Goal: Information Seeking & Learning: Learn about a topic

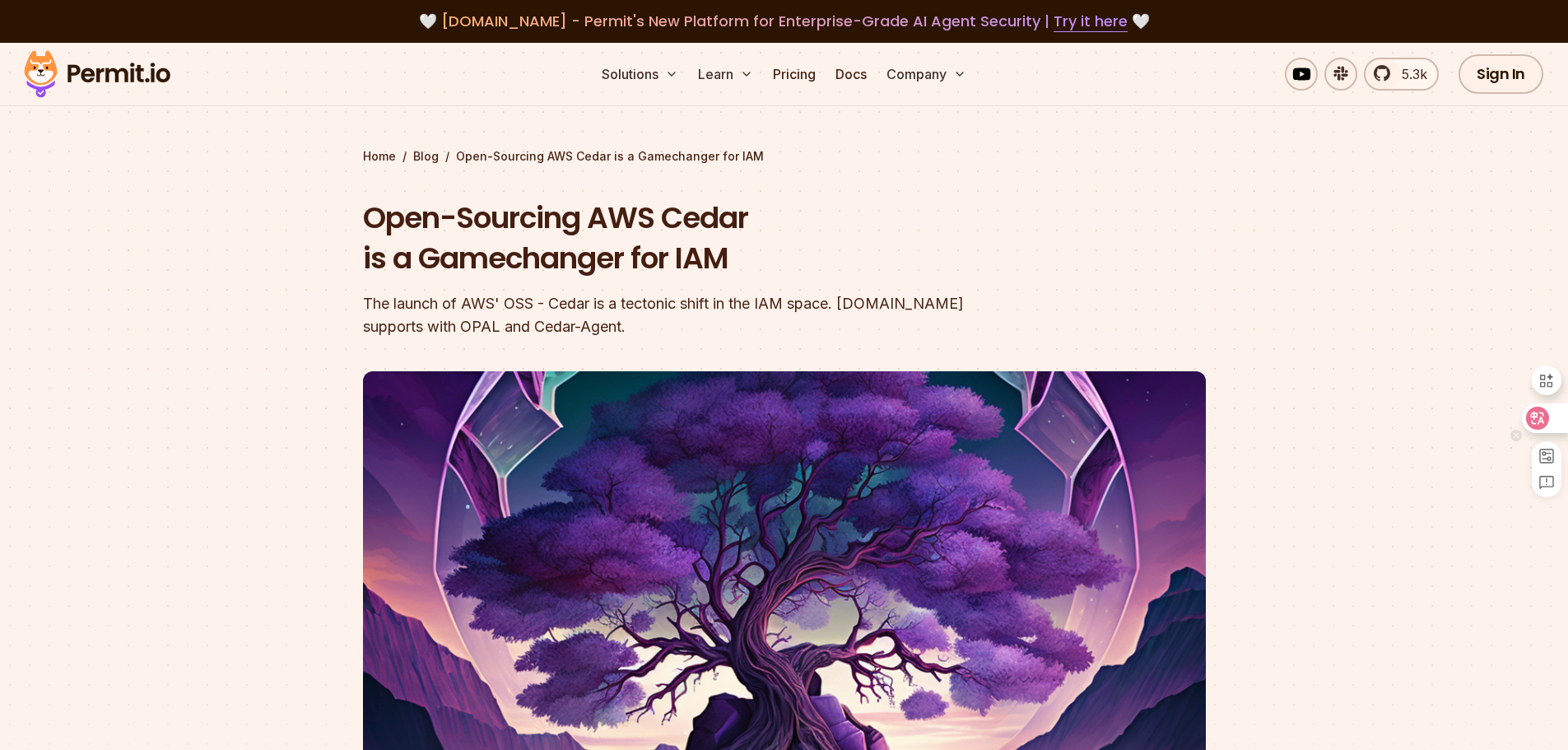
click at [1567, 427] on div at bounding box center [1544, 418] width 45 height 29
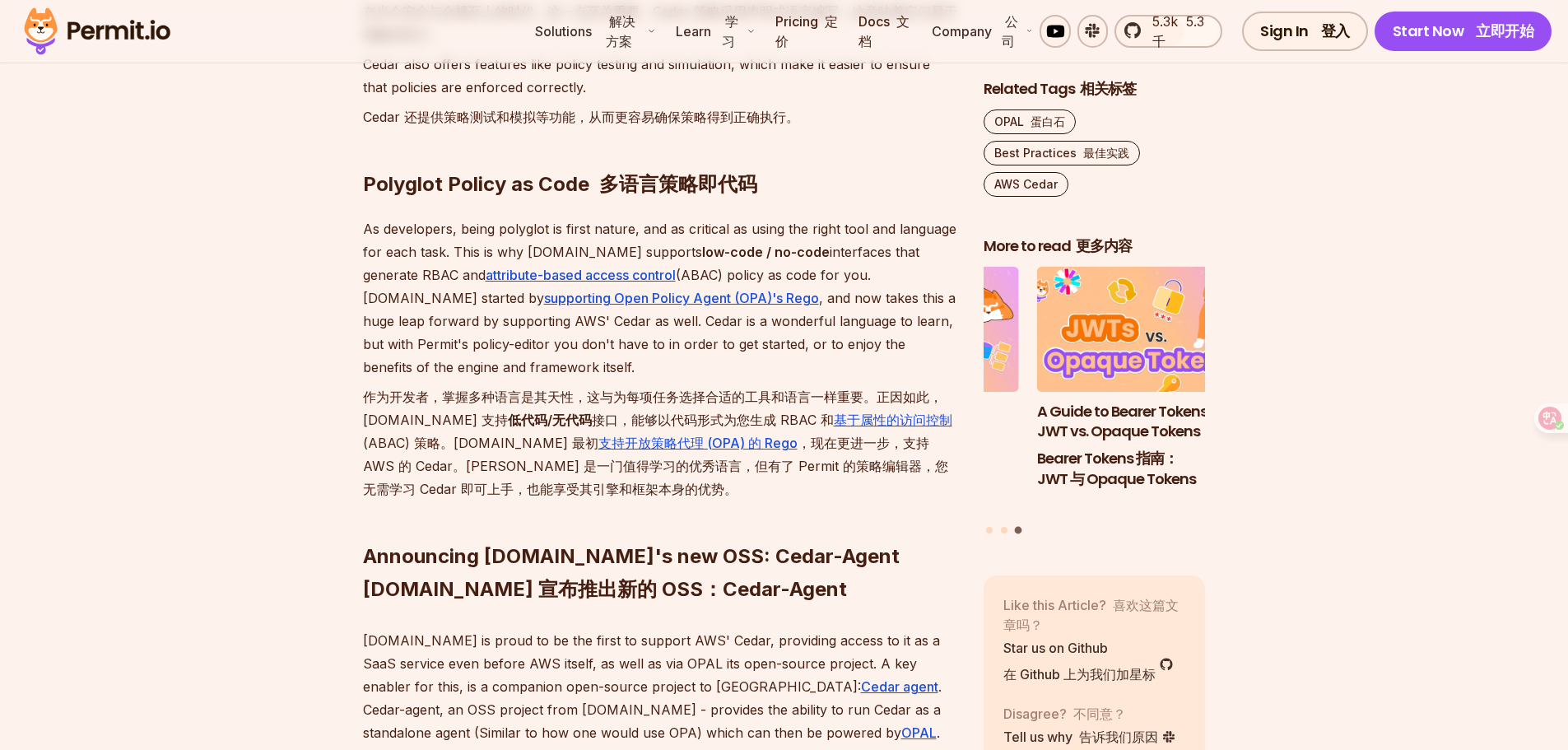
scroll to position [2387, 0]
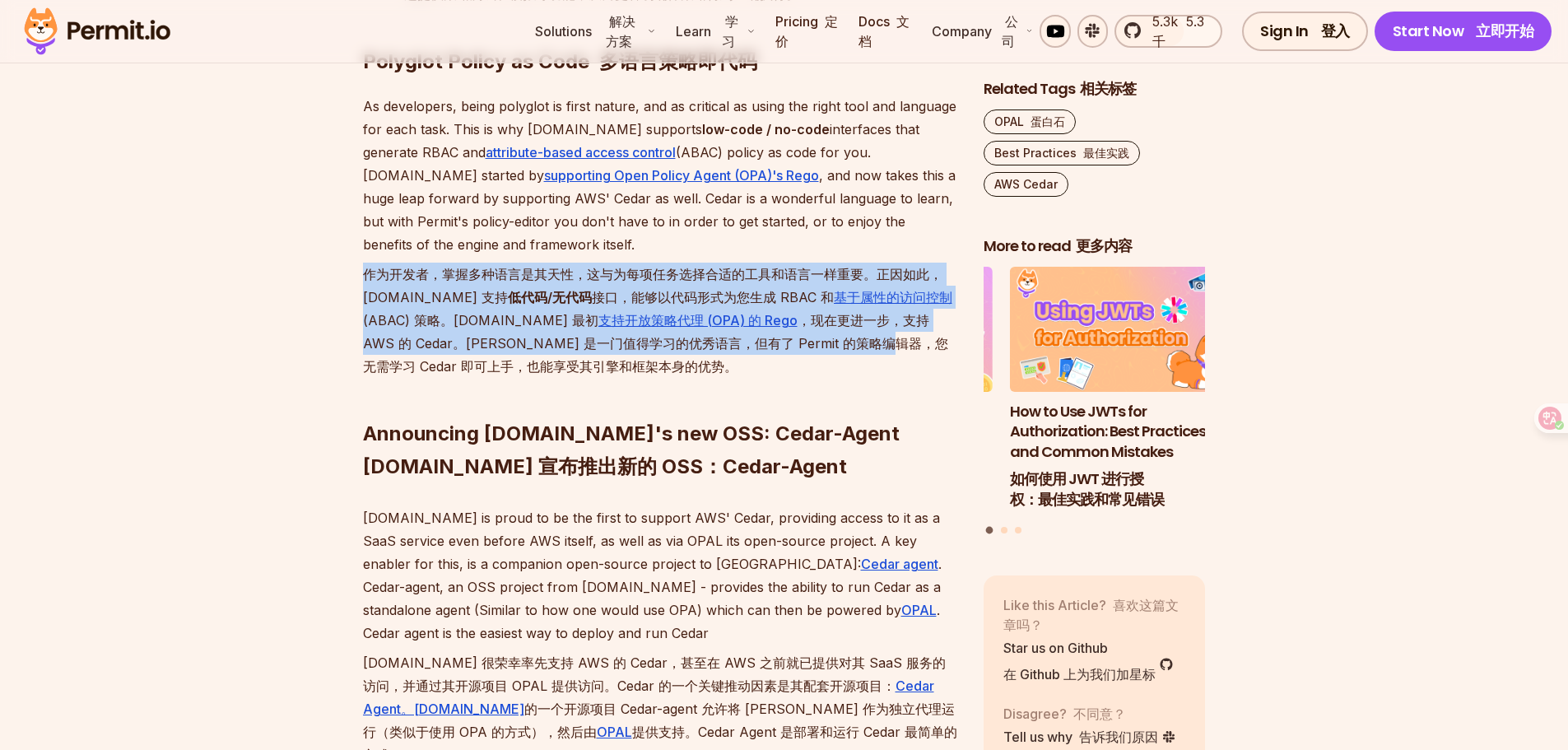
drag, startPoint x: 366, startPoint y: 271, endPoint x: 763, endPoint y: 327, distance: 400.9
click at [763, 327] on font "作为开发者，掌握多种语言是其天性，这与为每项任务选择合适的工具和语言一样重要。正因如此，[DOMAIN_NAME] 支持 低代码/无代码 接口，能够以代码形式…" at bounding box center [660, 320] width 595 height 115
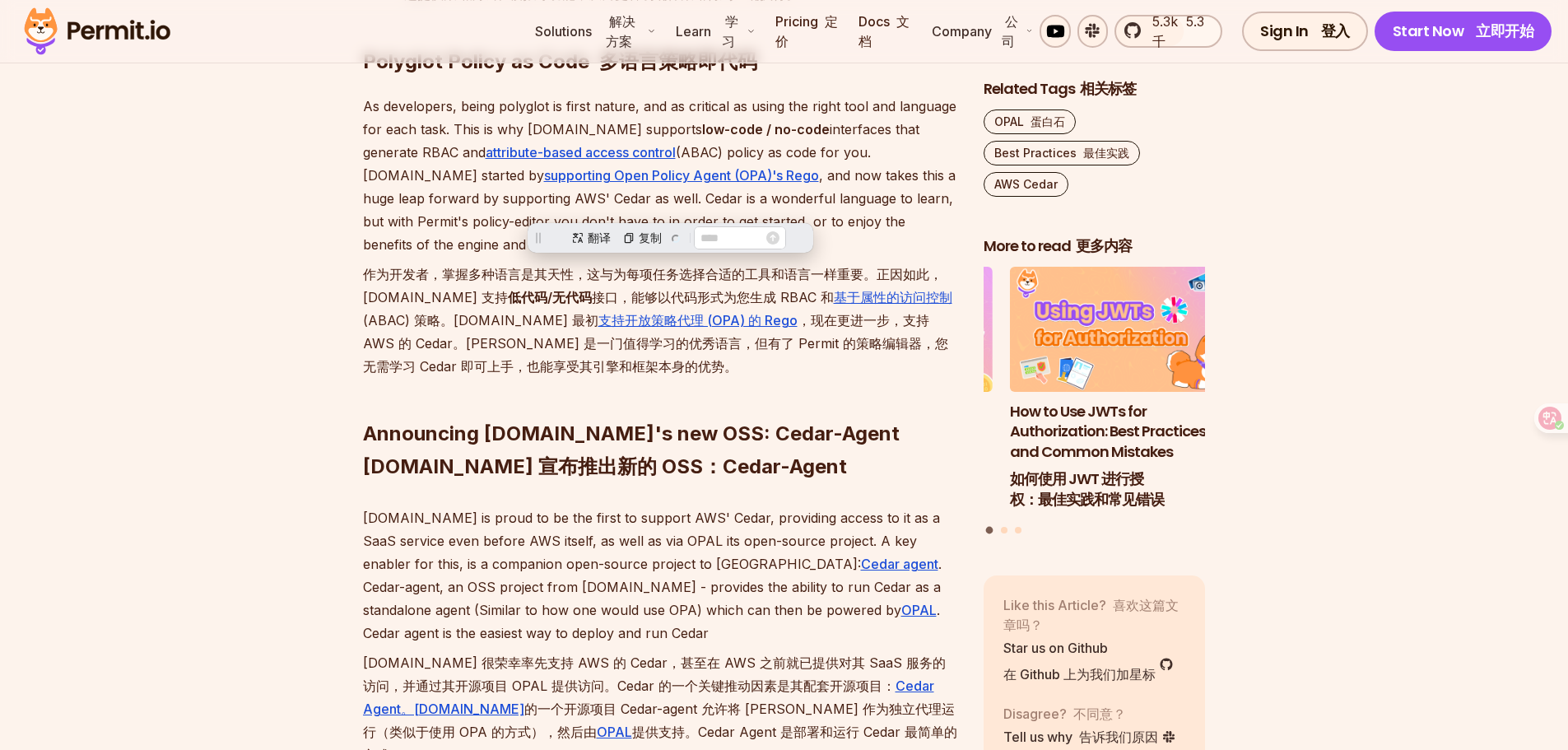
scroll to position [0, 0]
click at [834, 363] on font "作为开发者，掌握多种语言是其天性，这与为每项任务选择合适的工具和语言一样重要。正因如此，[DOMAIN_NAME] 支持 低代码/无代码 接口，能够以代码形式…" at bounding box center [660, 320] width 595 height 115
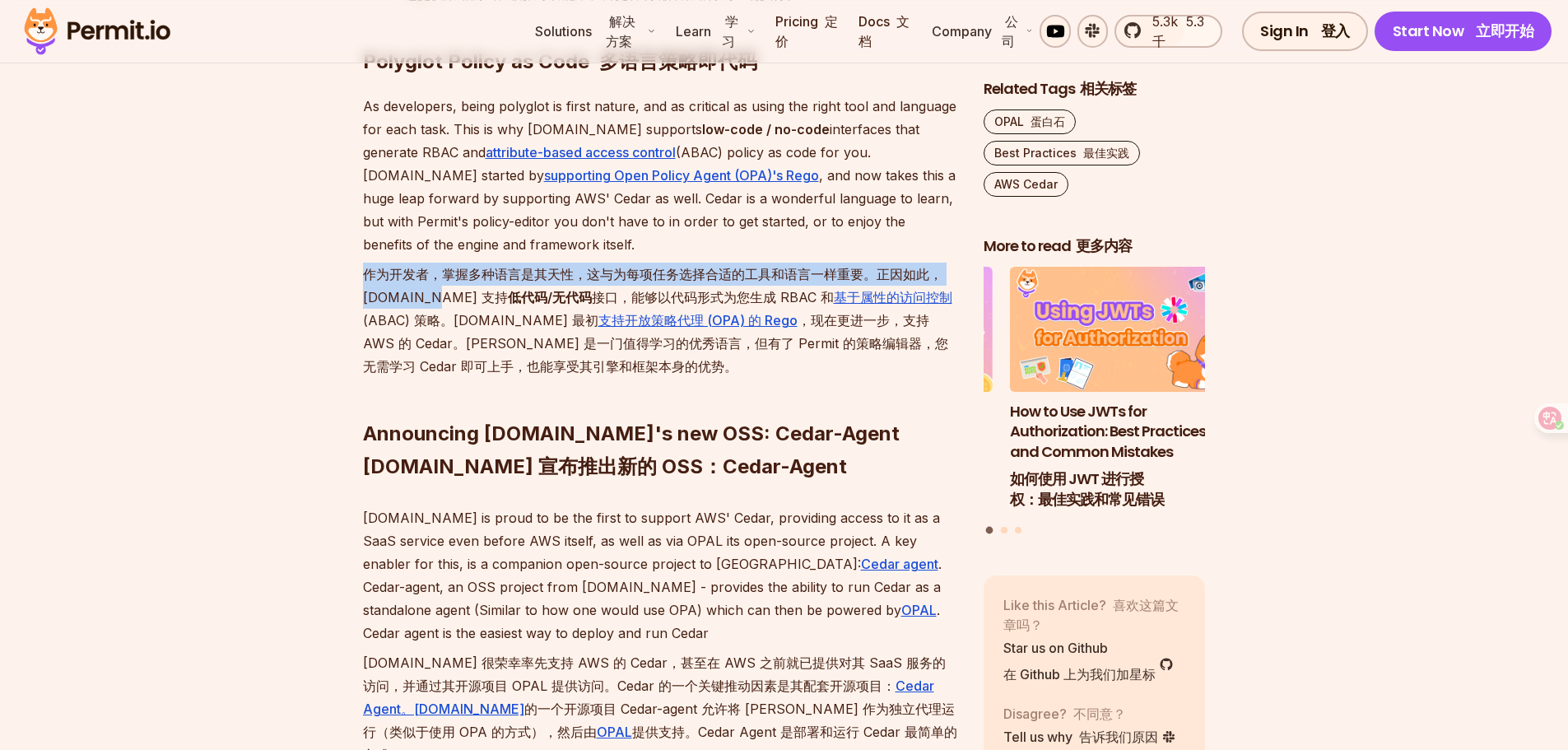
drag, startPoint x: 417, startPoint y: 288, endPoint x: 359, endPoint y: 294, distance: 58.3
click at [359, 294] on section "Table of Contents 目录 In [DATE] cloud-native world, managing permissions and acc…" at bounding box center [784, 584] width 1568 height 3638
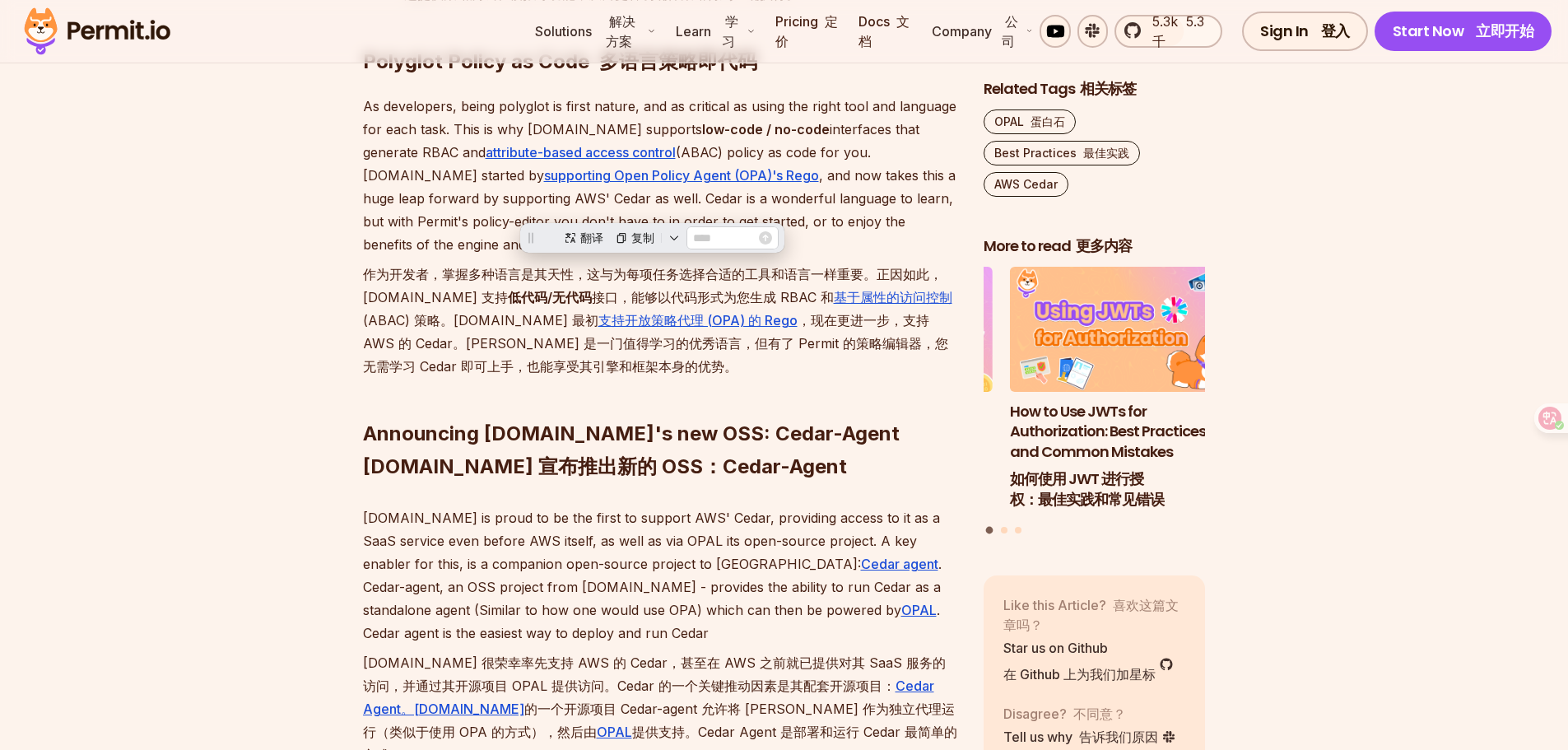
click at [369, 369] on font "作为开发者，掌握多种语言是其天性，这与为每项任务选择合适的工具和语言一样重要。正因如此，[DOMAIN_NAME] 支持 低代码/无代码 接口，能够以代码形式…" at bounding box center [660, 320] width 595 height 115
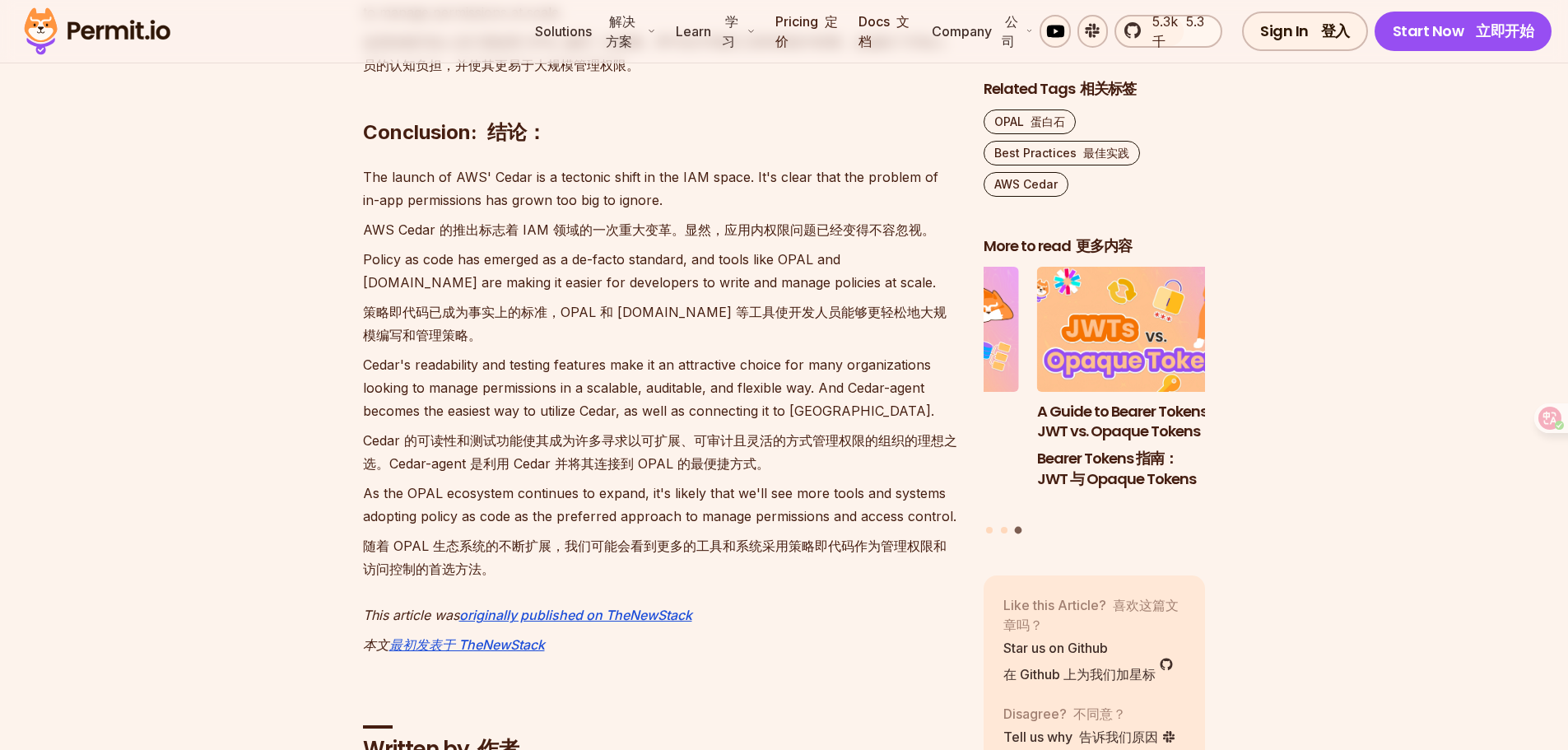
scroll to position [3787, 0]
